Goal: Check status

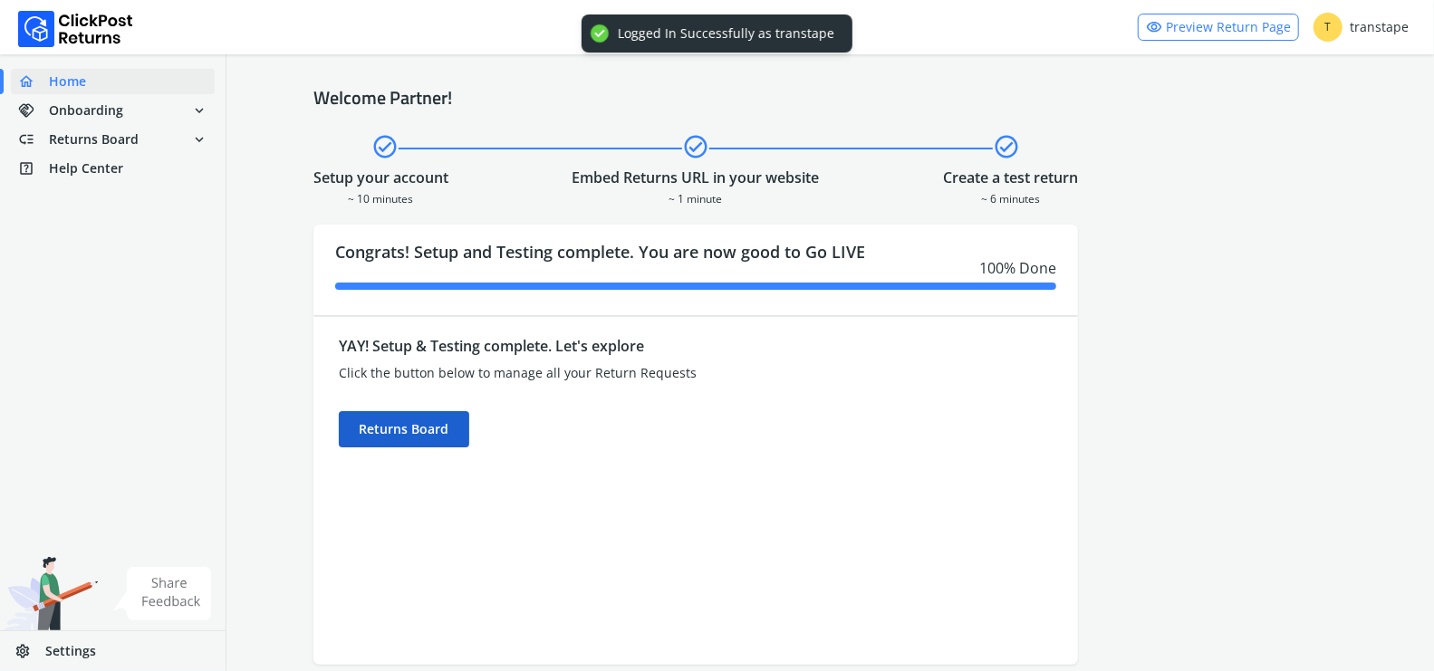
click at [436, 427] on div "Returns Board" at bounding box center [404, 429] width 130 height 36
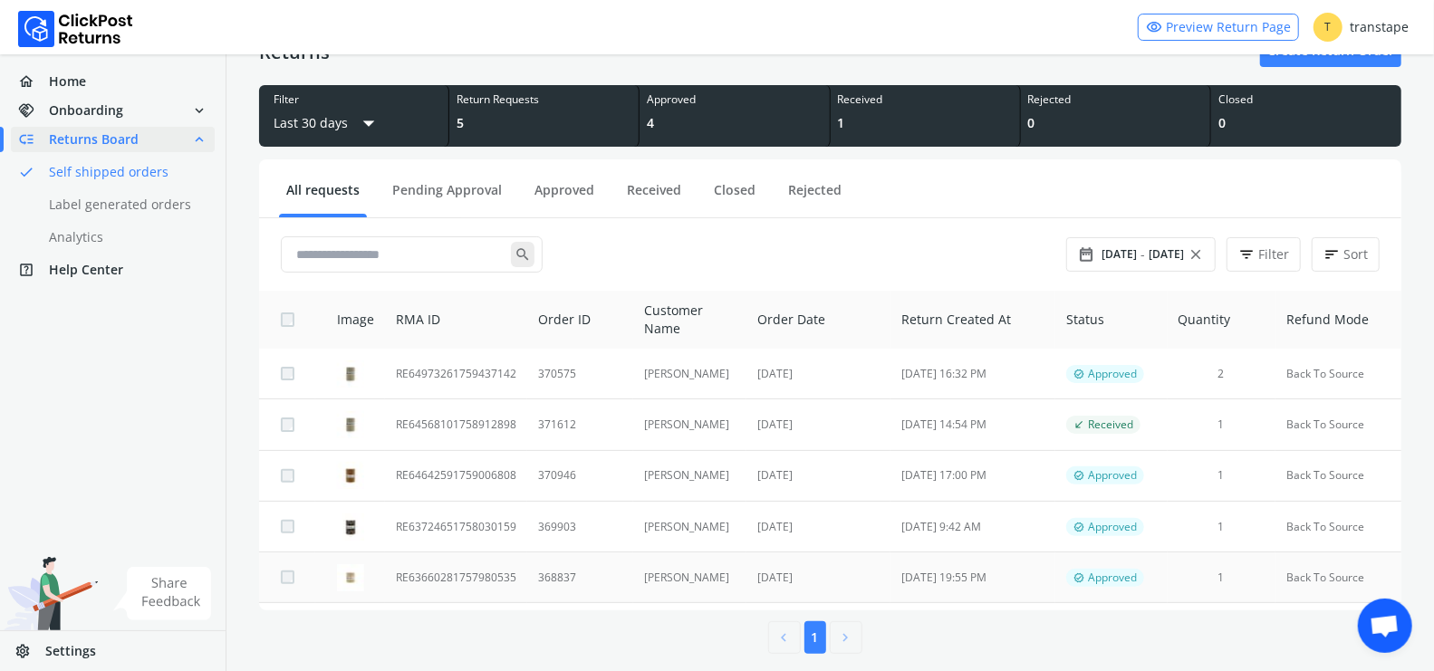
scroll to position [82, 0]
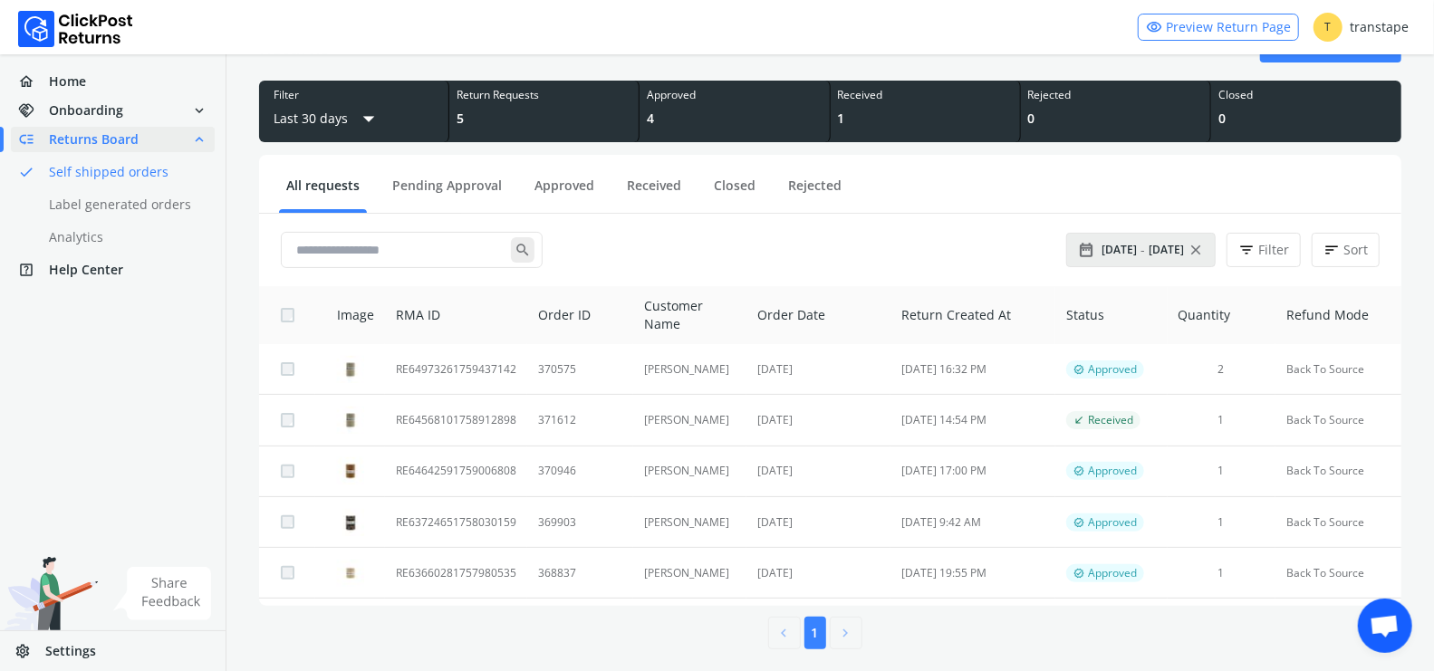
click at [1158, 259] on div "date_range [DATE] - [DATE] close" at bounding box center [1141, 249] width 126 height 25
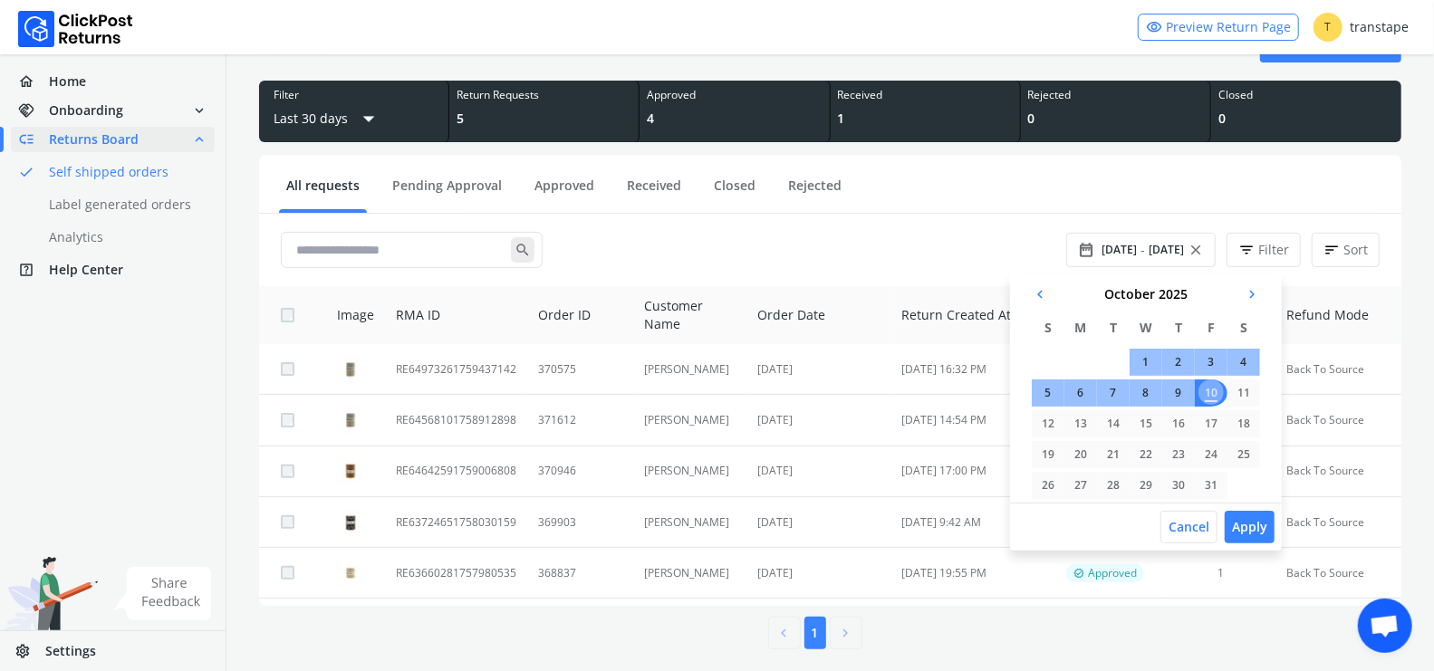
click at [1040, 294] on span "chevron_left" at bounding box center [1040, 294] width 16 height 25
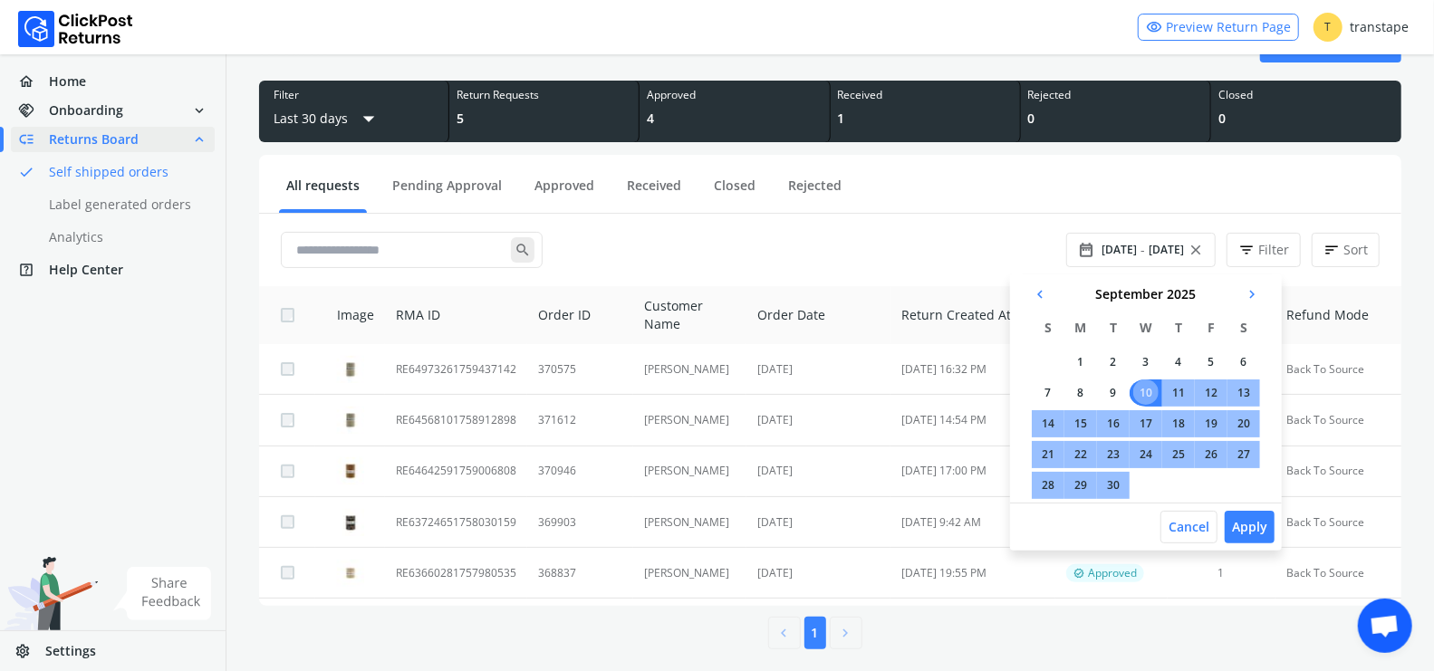
click at [1040, 294] on span "chevron_left" at bounding box center [1040, 294] width 16 height 25
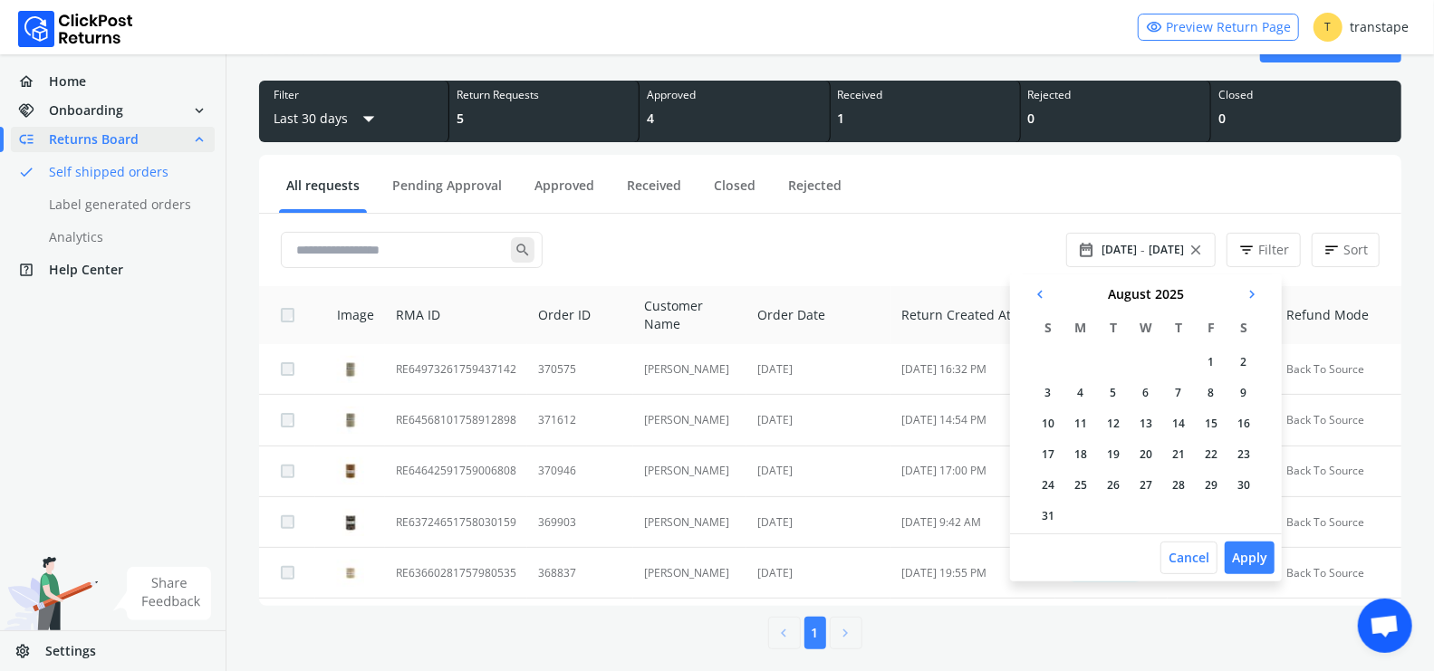
click at [1206, 360] on td "1" at bounding box center [1211, 362] width 33 height 27
click at [1044, 515] on td "31" at bounding box center [1046, 516] width 33 height 27
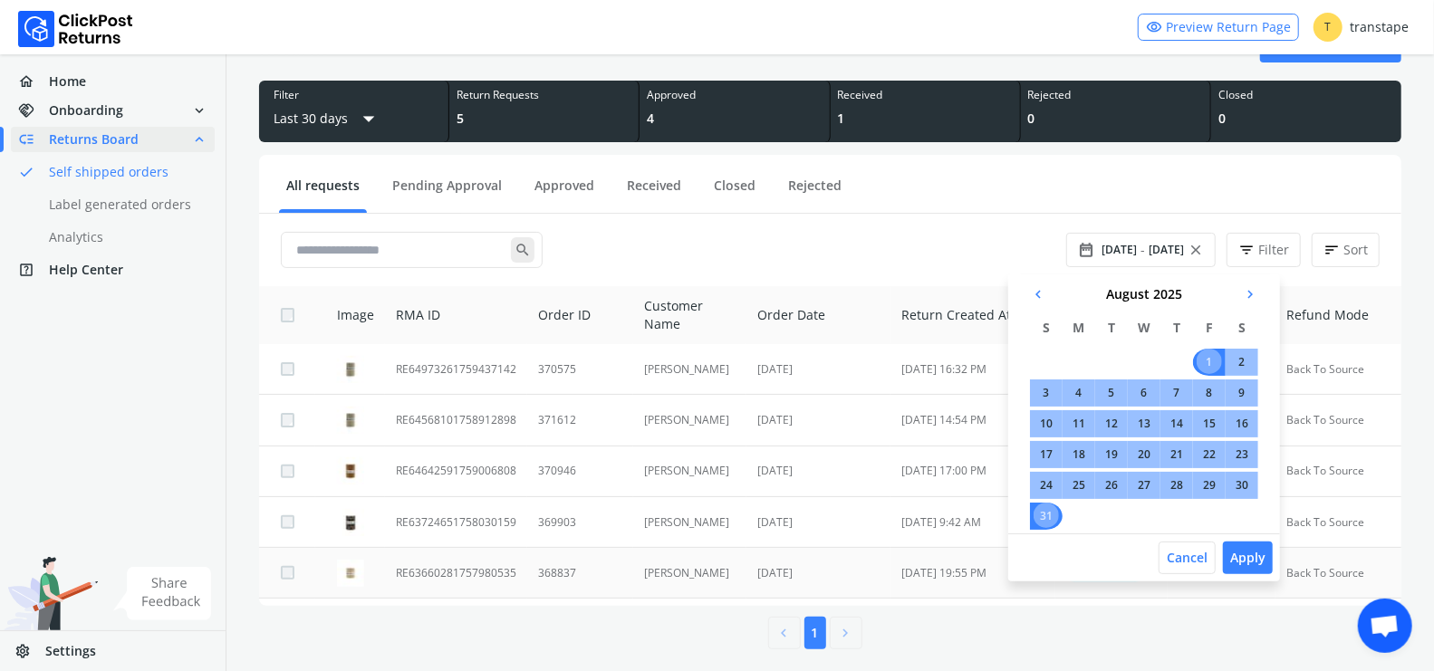
click at [1263, 561] on button "Apply" at bounding box center [1248, 558] width 50 height 33
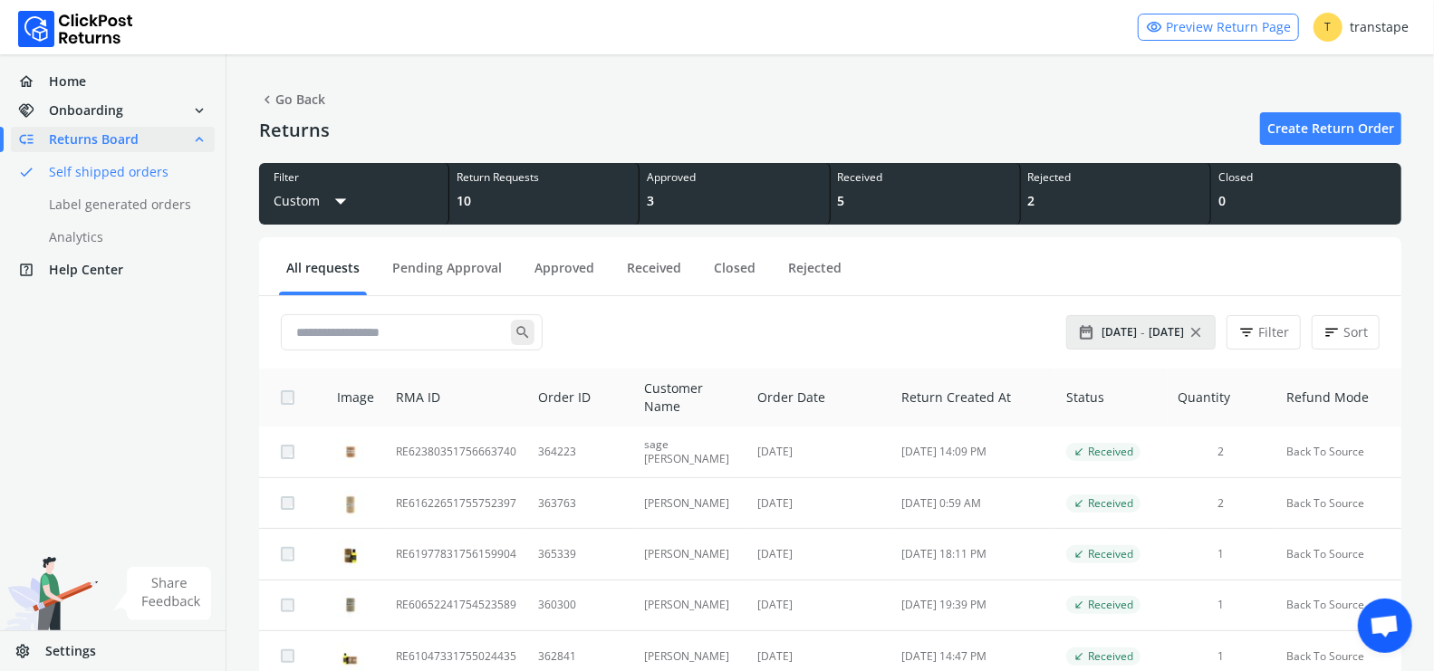
click at [1137, 334] on span "[DATE]" at bounding box center [1119, 332] width 35 height 14
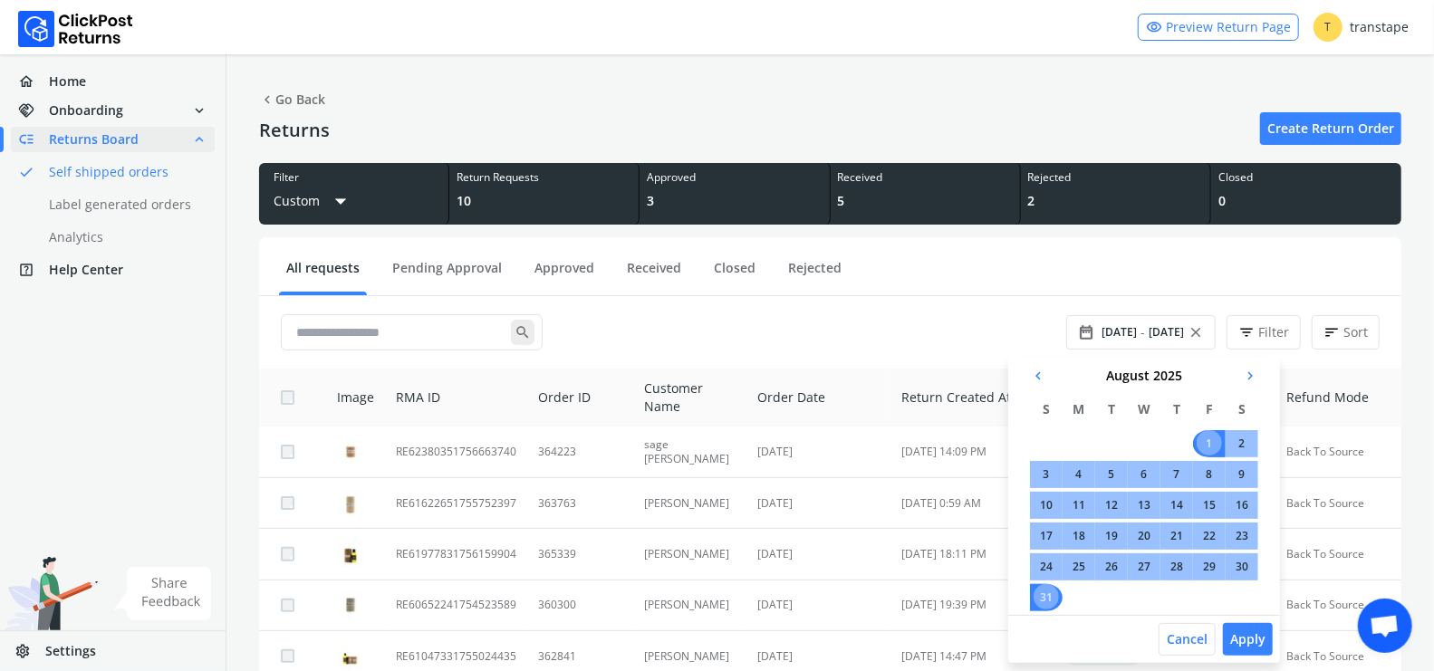
click at [1256, 379] on span "chevron_right" at bounding box center [1250, 375] width 16 height 25
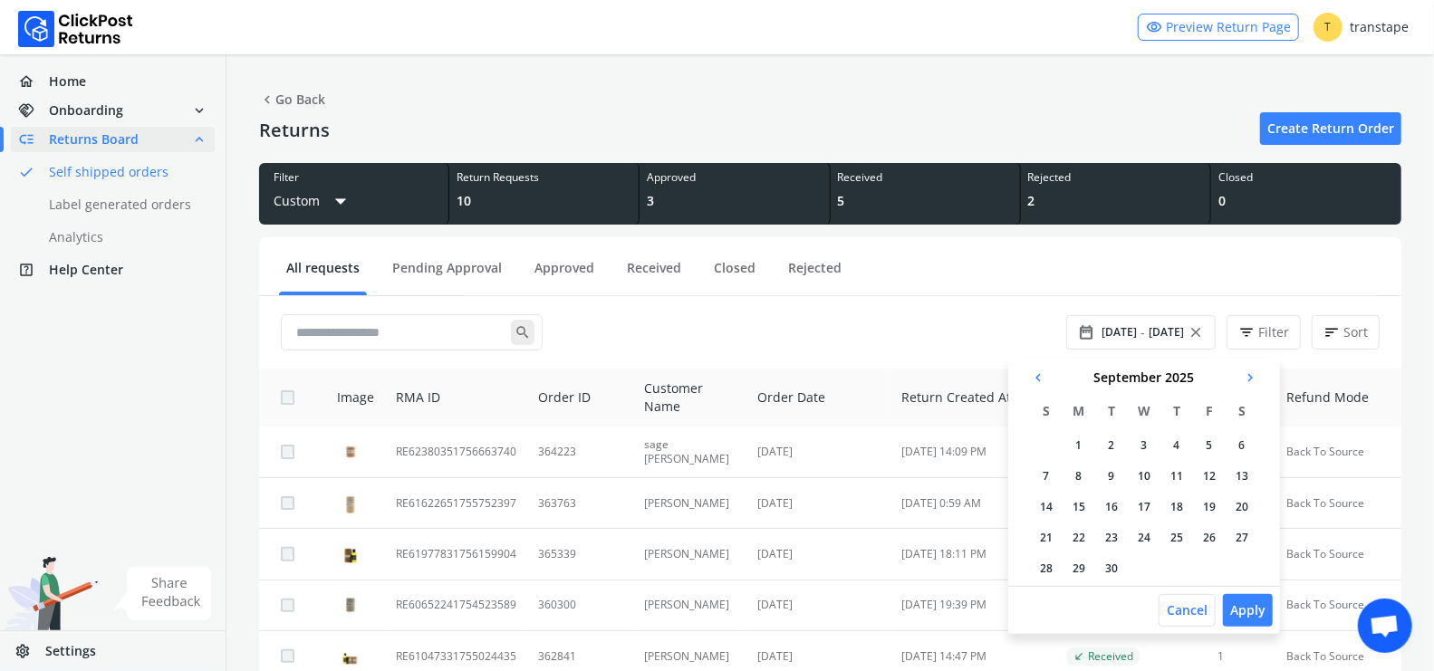
click at [1077, 442] on td "1" at bounding box center [1079, 445] width 33 height 27
drag, startPoint x: 1116, startPoint y: 568, endPoint x: 1213, endPoint y: 585, distance: 98.5
click at [1117, 568] on td "30" at bounding box center [1112, 568] width 33 height 27
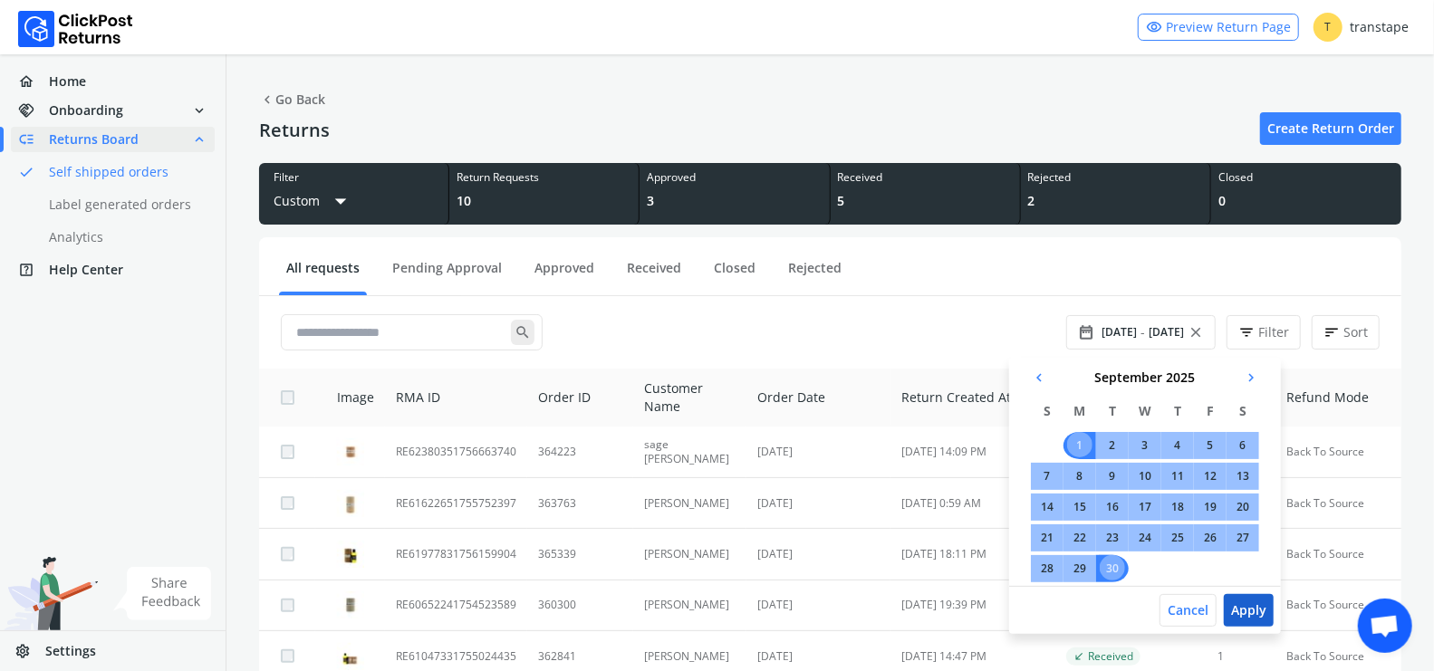
click at [1262, 607] on button "Apply" at bounding box center [1249, 610] width 50 height 33
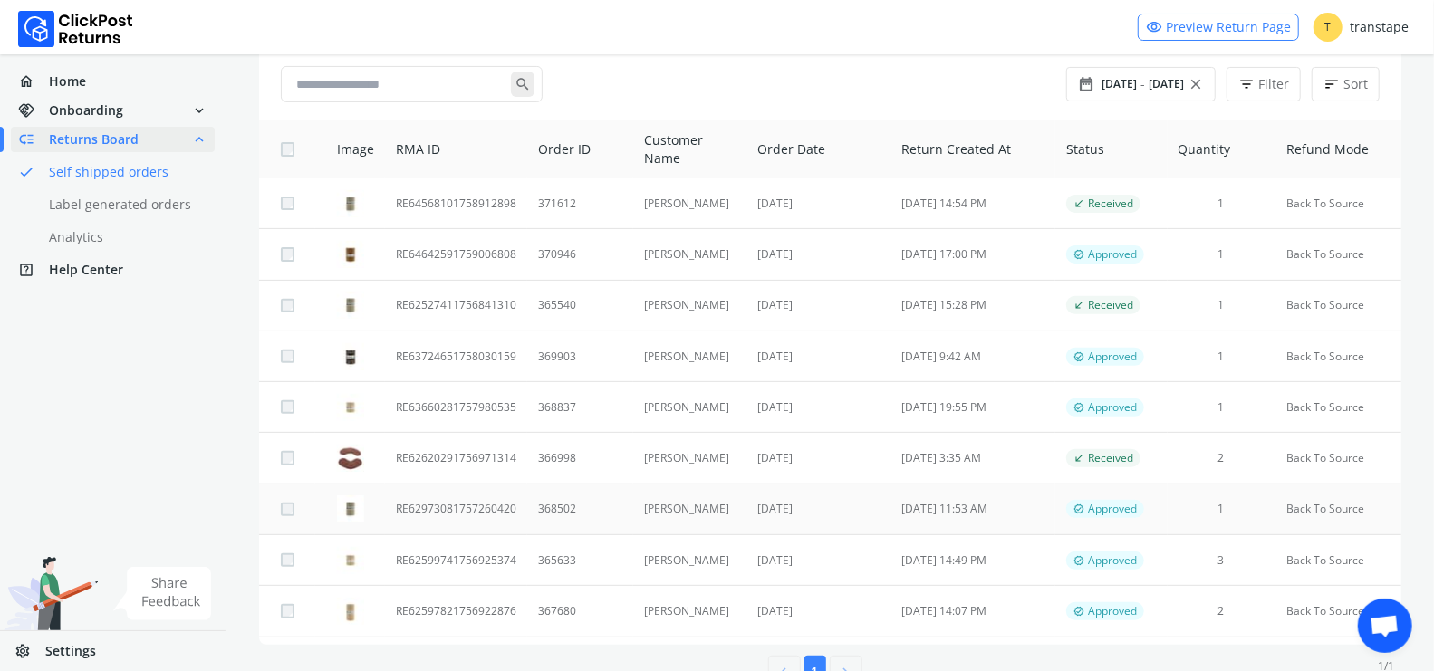
scroll to position [250, 0]
click at [590, 505] on td "368502" at bounding box center [580, 507] width 106 height 51
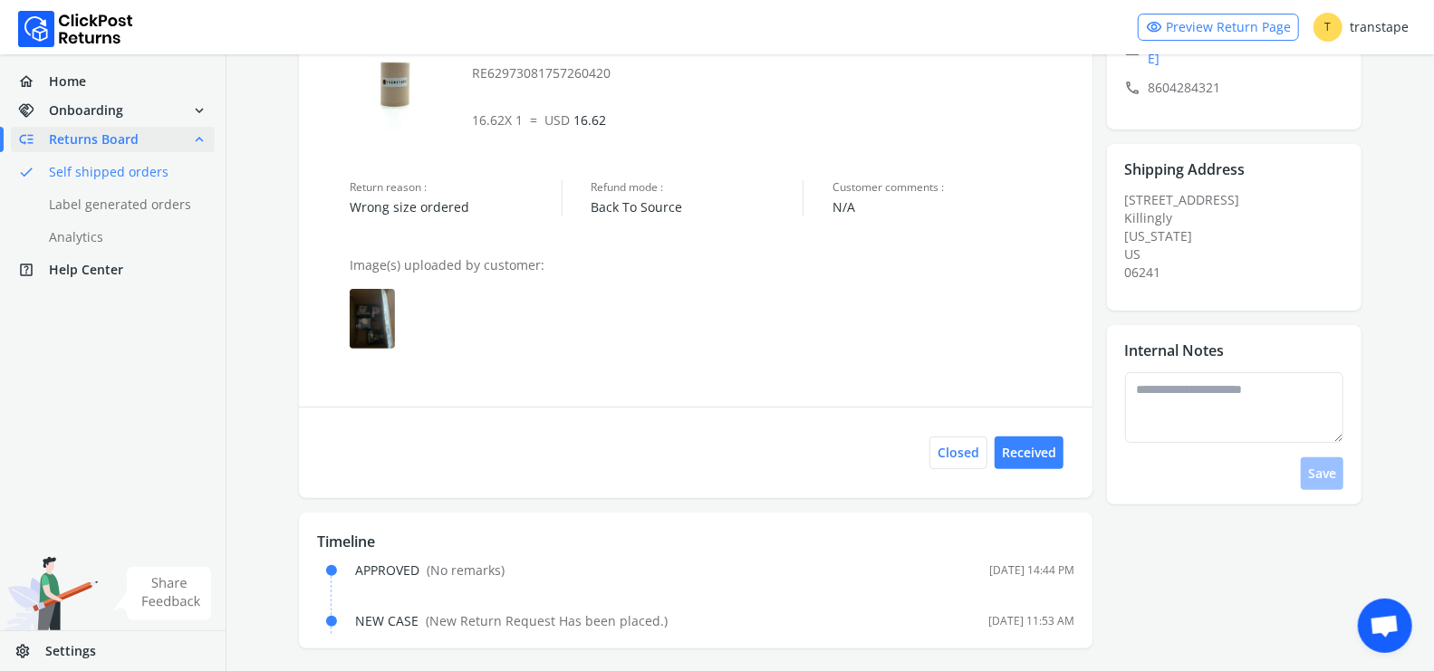
scroll to position [198, 0]
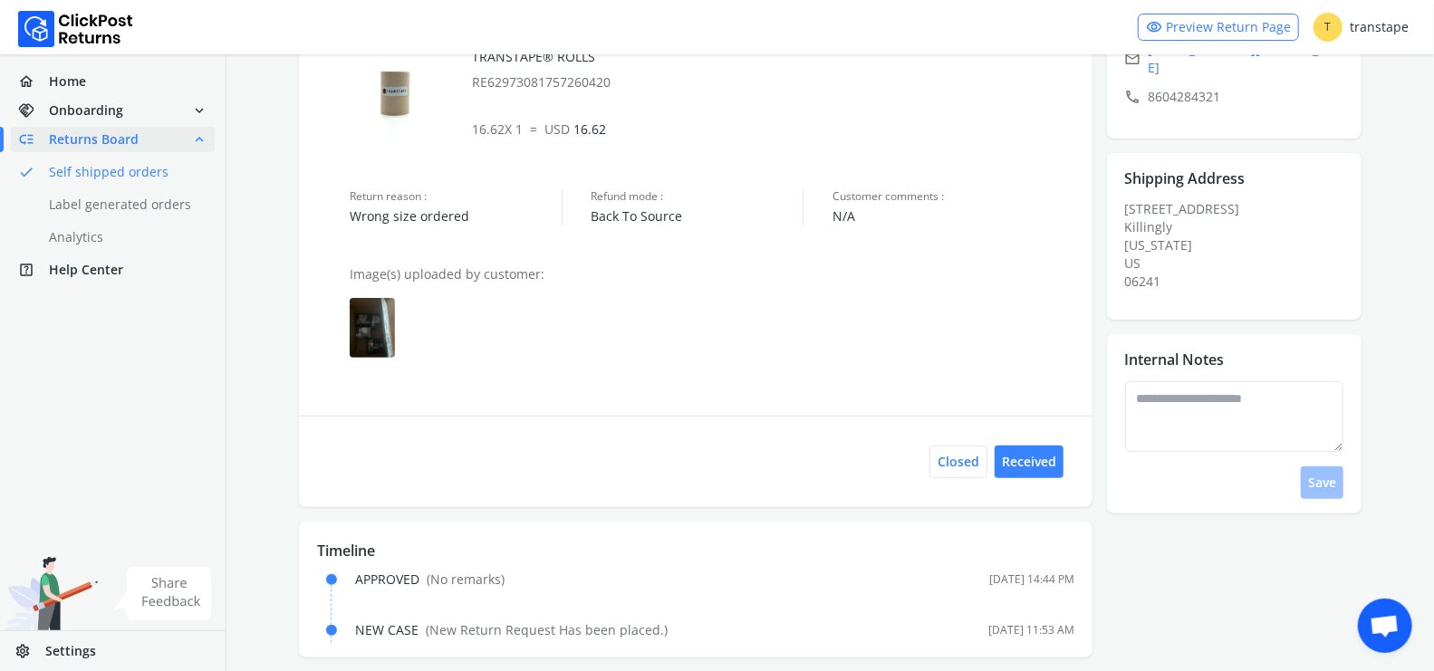
click at [359, 308] on img at bounding box center [372, 328] width 45 height 60
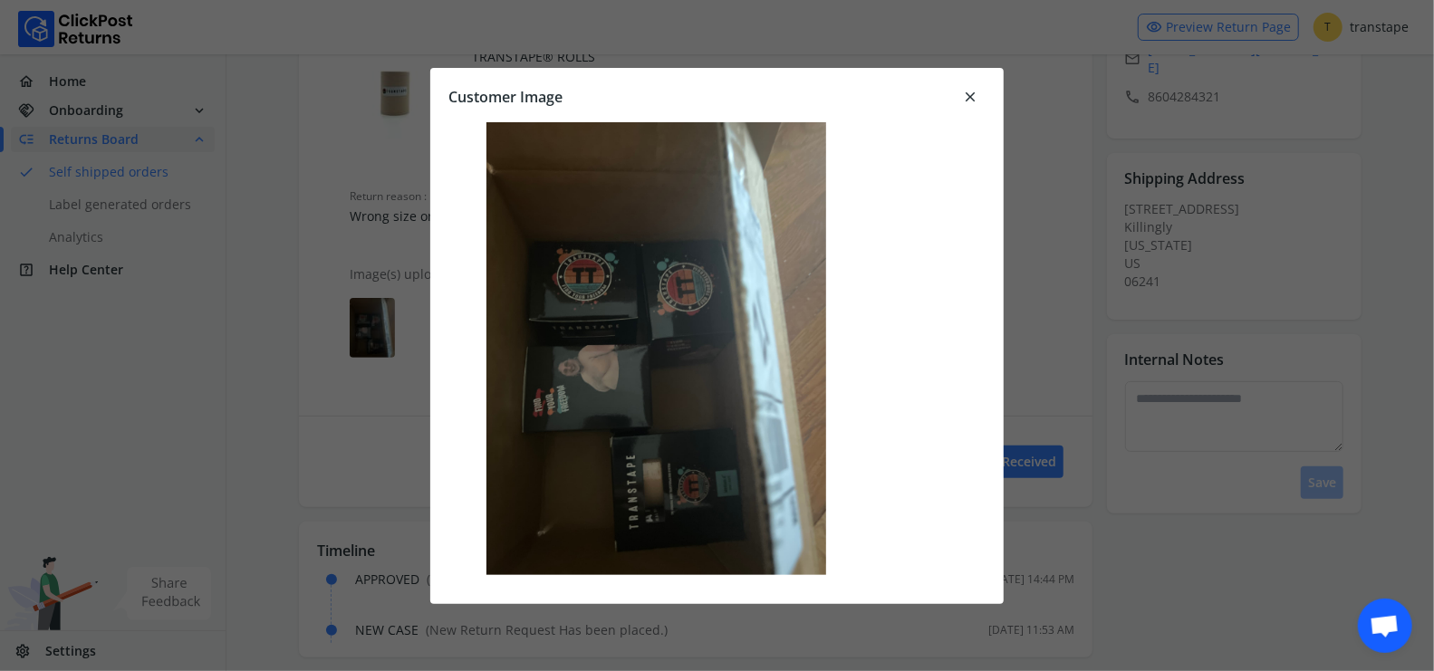
click at [970, 98] on span "close" at bounding box center [970, 96] width 16 height 25
